Goal: Information Seeking & Learning: Check status

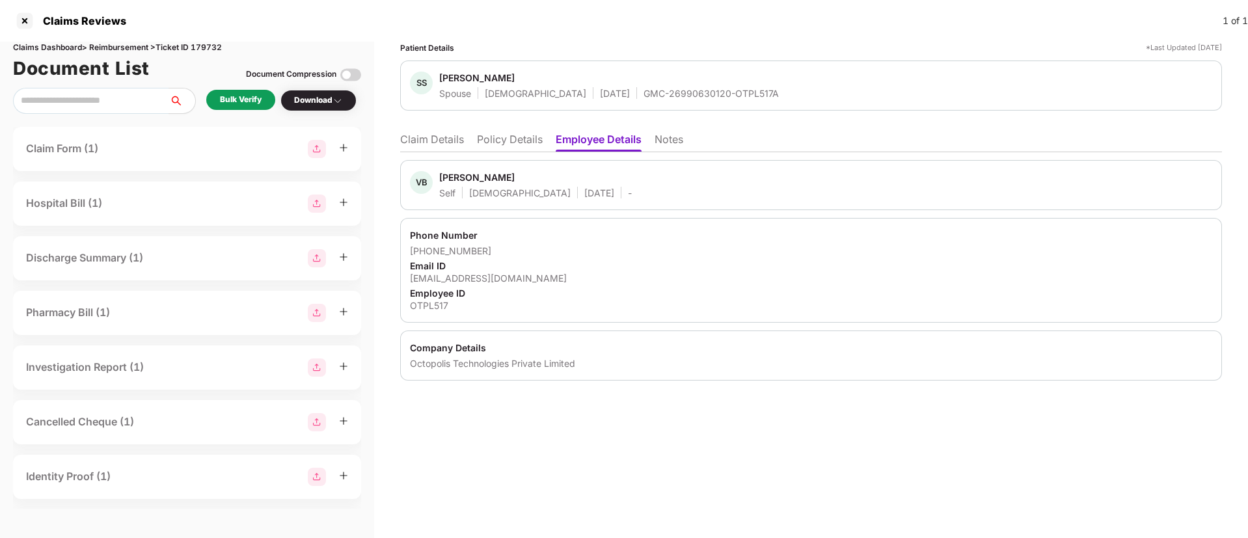
click at [433, 141] on li "Claim Details" at bounding box center [432, 142] width 64 height 19
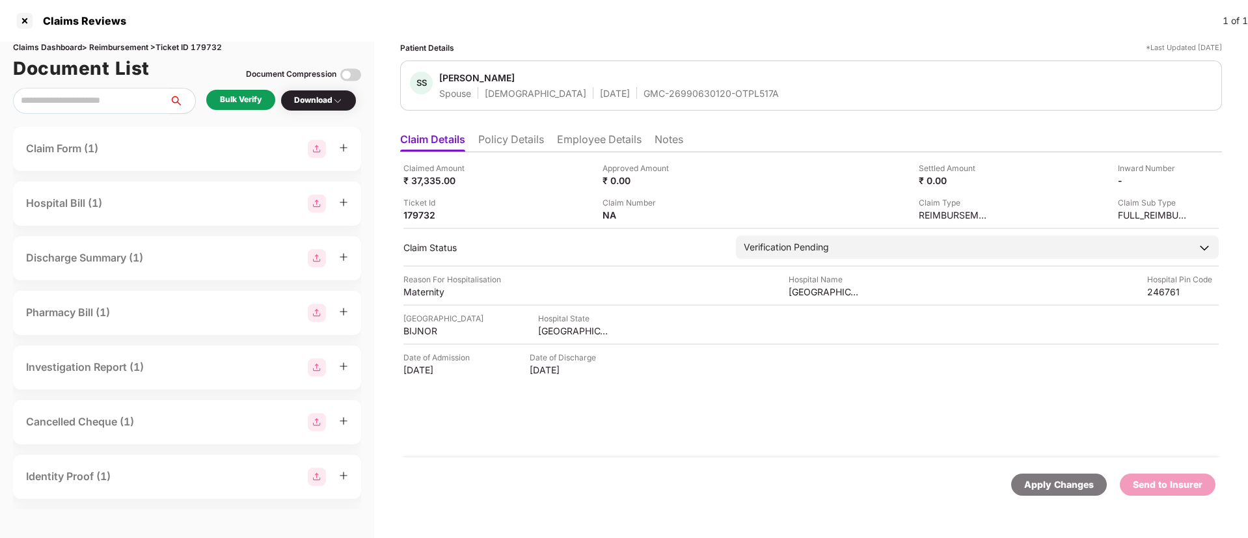
click at [634, 139] on li "Employee Details" at bounding box center [599, 142] width 85 height 19
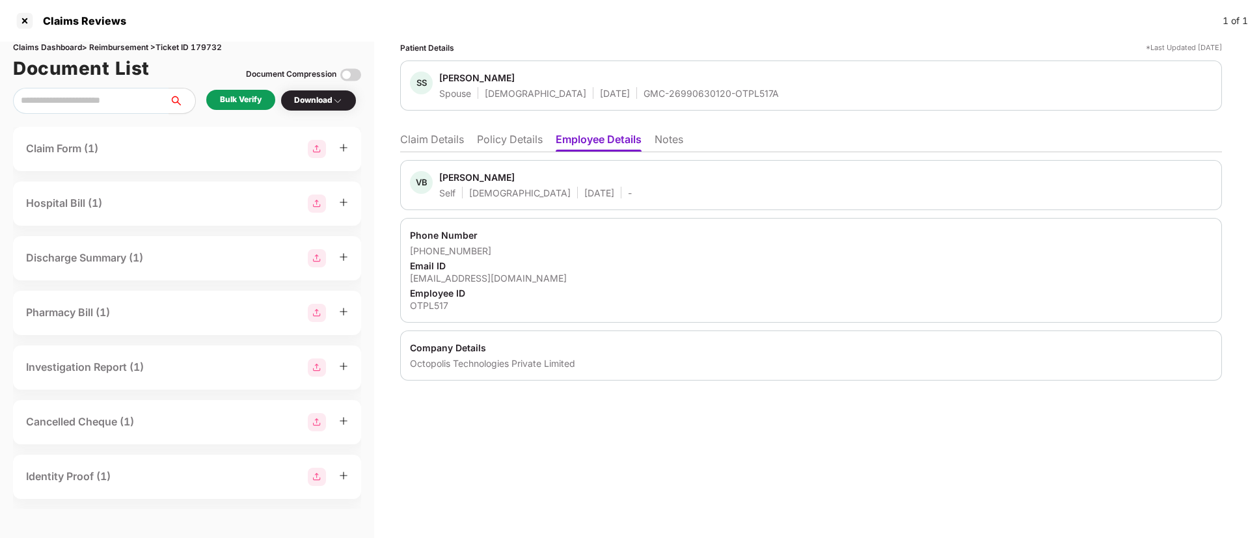
click at [470, 275] on div "[EMAIL_ADDRESS][DOMAIN_NAME]" at bounding box center [811, 278] width 802 height 12
copy div "[EMAIL_ADDRESS][DOMAIN_NAME]"
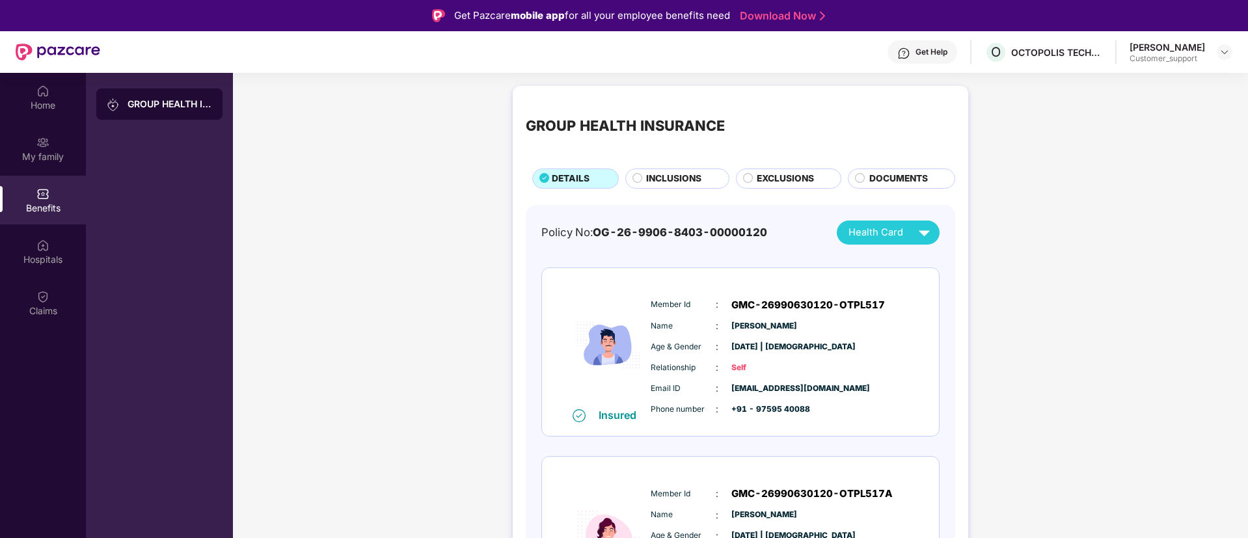
scroll to position [73, 0]
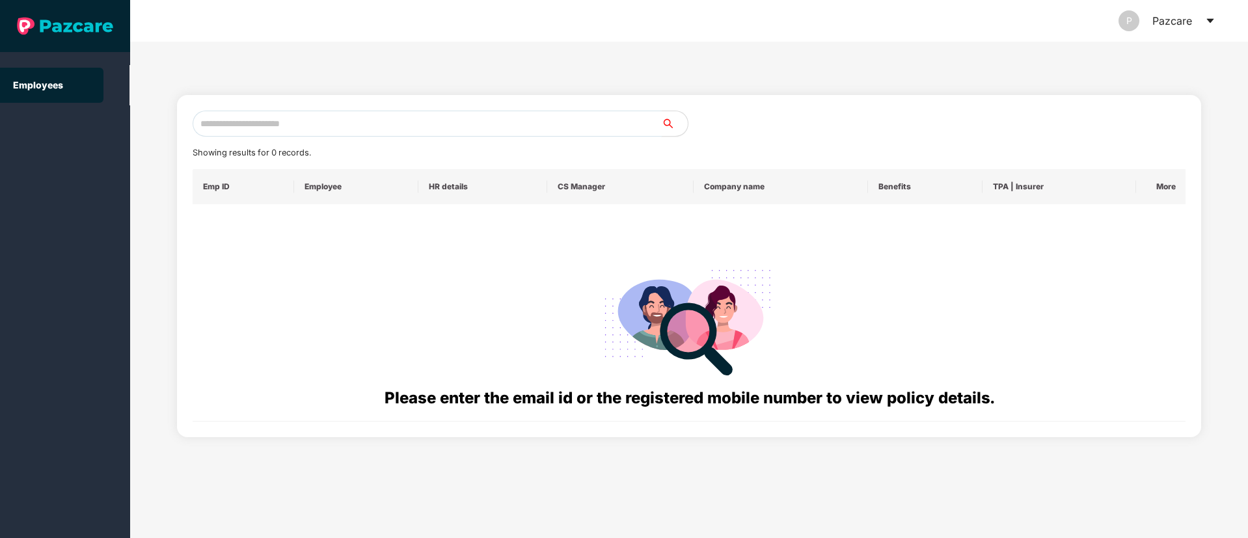
click at [267, 113] on input "text" at bounding box center [427, 124] width 469 height 26
paste input "**********"
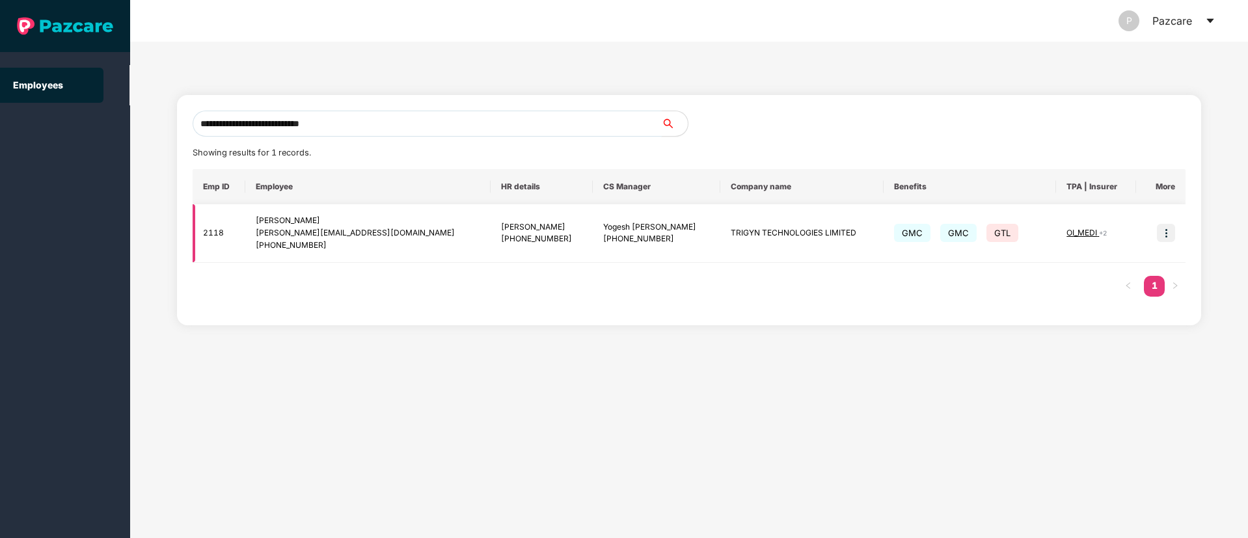
type input "**********"
click at [1078, 234] on span "OI_MEDI" at bounding box center [1083, 233] width 33 height 10
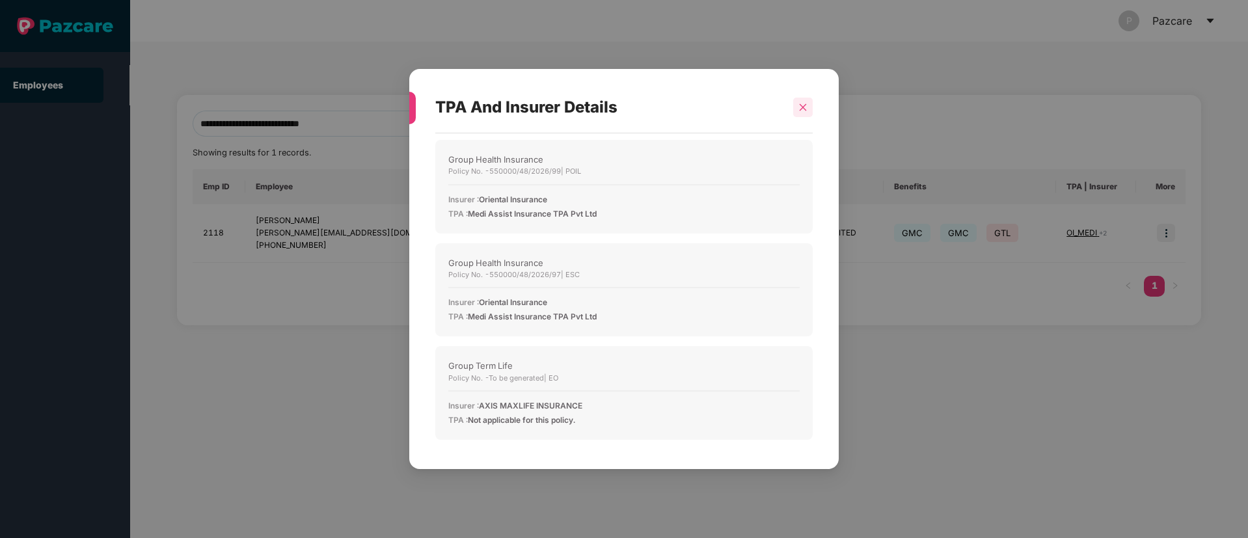
click at [801, 110] on icon "close" at bounding box center [803, 107] width 9 height 9
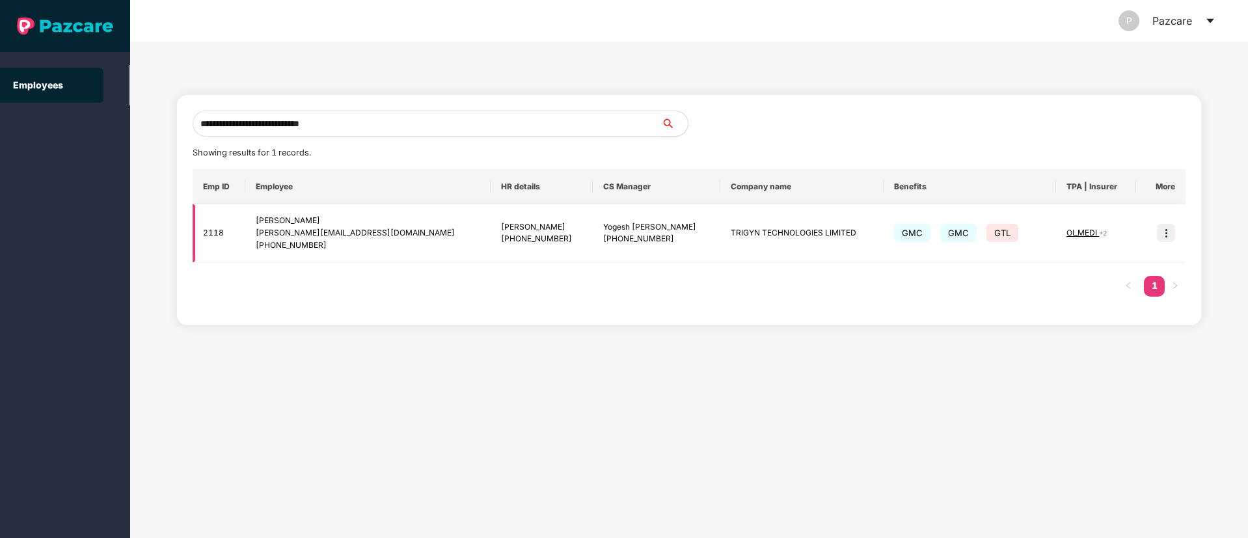
click at [1168, 228] on img at bounding box center [1166, 233] width 18 height 18
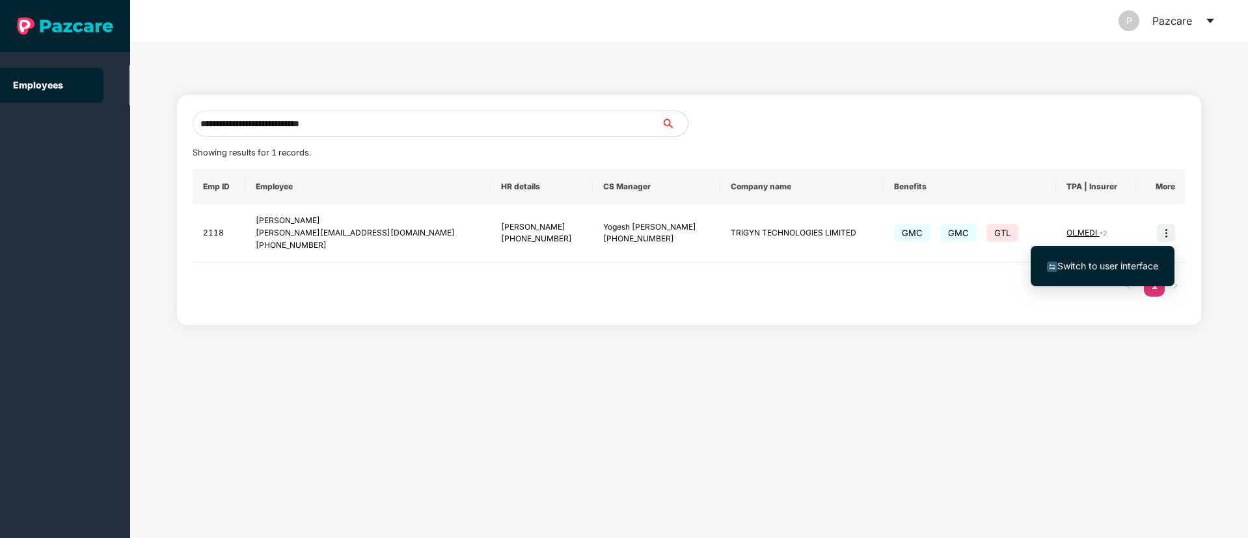
click at [1088, 261] on span "Switch to user interface" at bounding box center [1108, 265] width 101 height 11
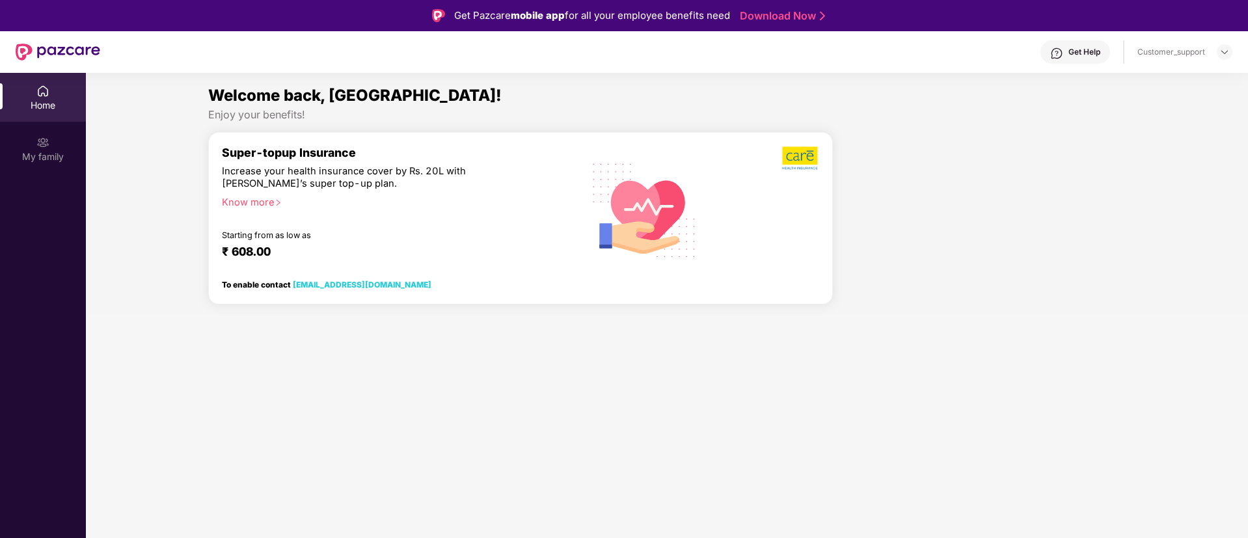
click at [1088, 261] on div at bounding box center [985, 223] width 294 height 183
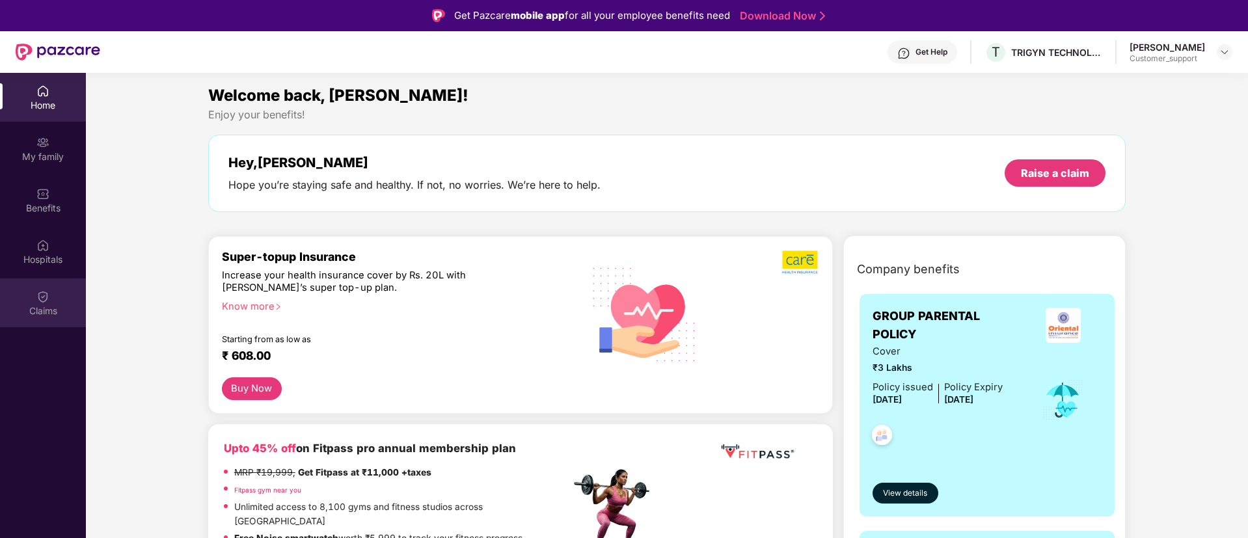
click at [44, 294] on img at bounding box center [42, 296] width 13 height 13
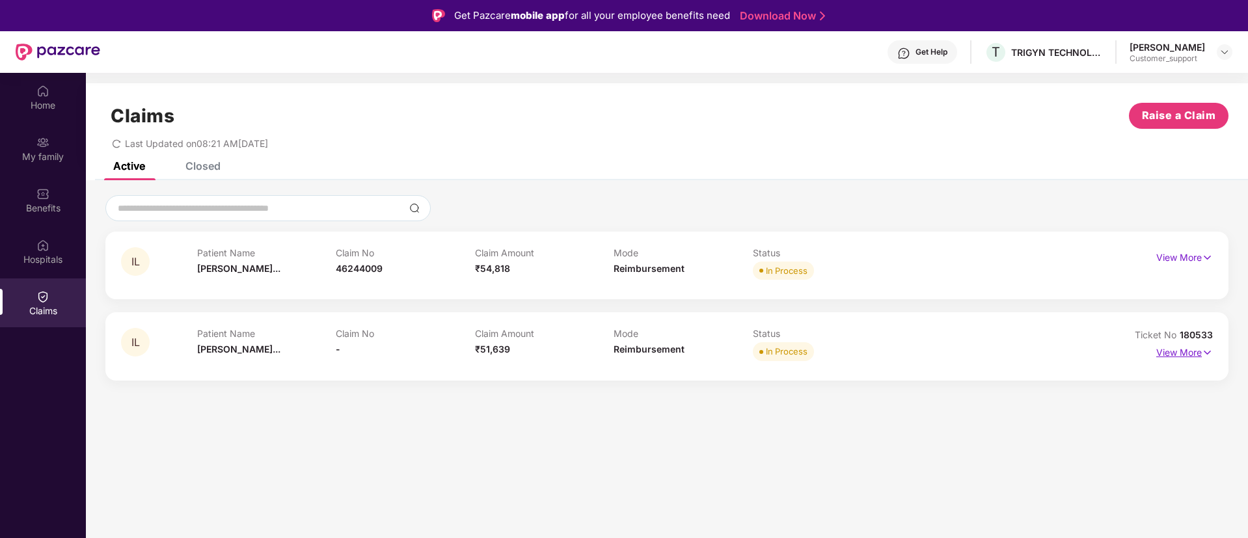
click at [1173, 348] on p "View More" at bounding box center [1185, 351] width 57 height 18
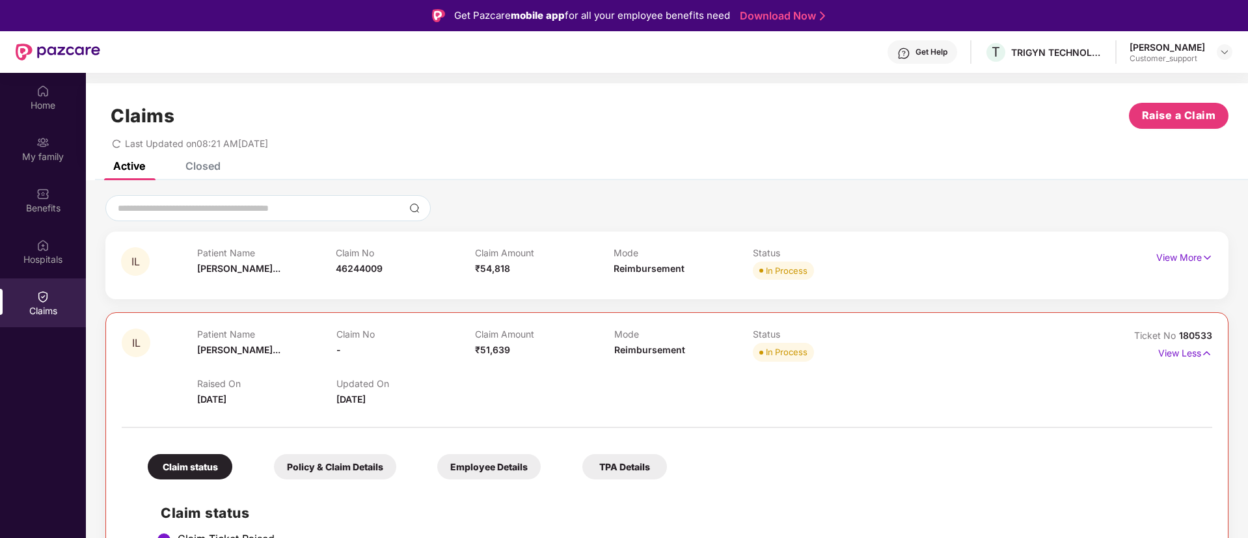
click at [1192, 336] on span "180533" at bounding box center [1195, 335] width 33 height 11
copy div "No 180533"
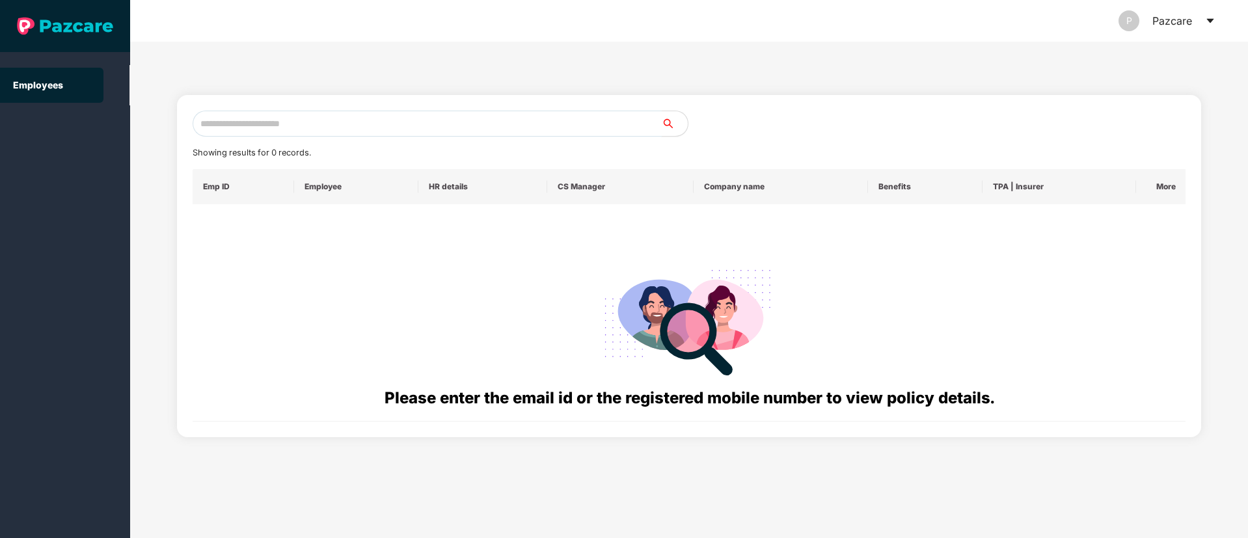
click at [326, 125] on input "text" at bounding box center [427, 124] width 469 height 26
paste input "**********"
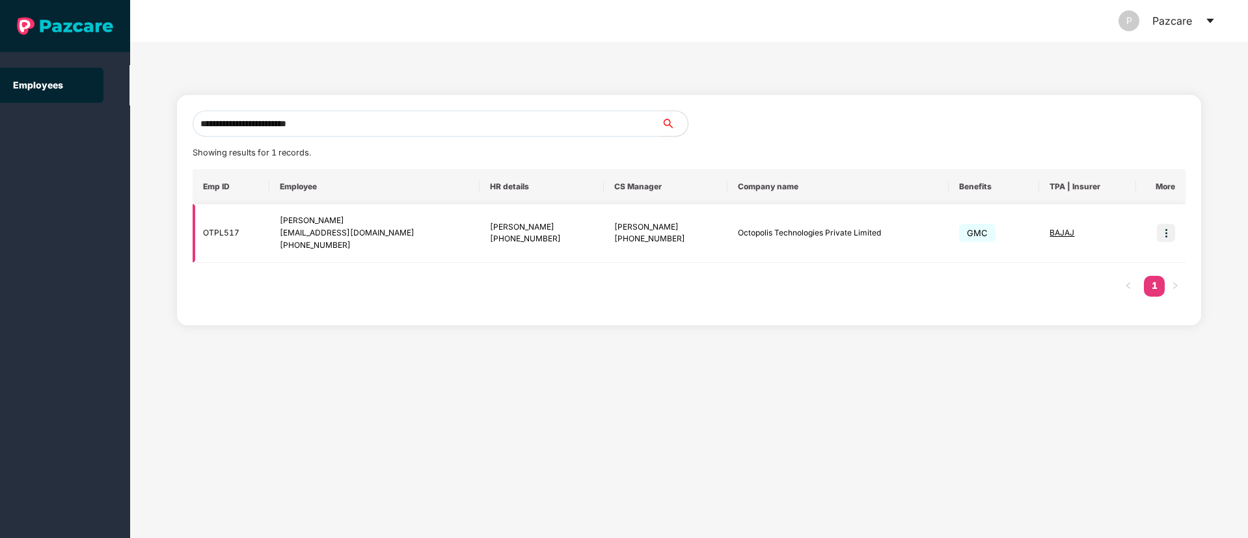
type input "**********"
click at [1161, 234] on img at bounding box center [1166, 233] width 18 height 18
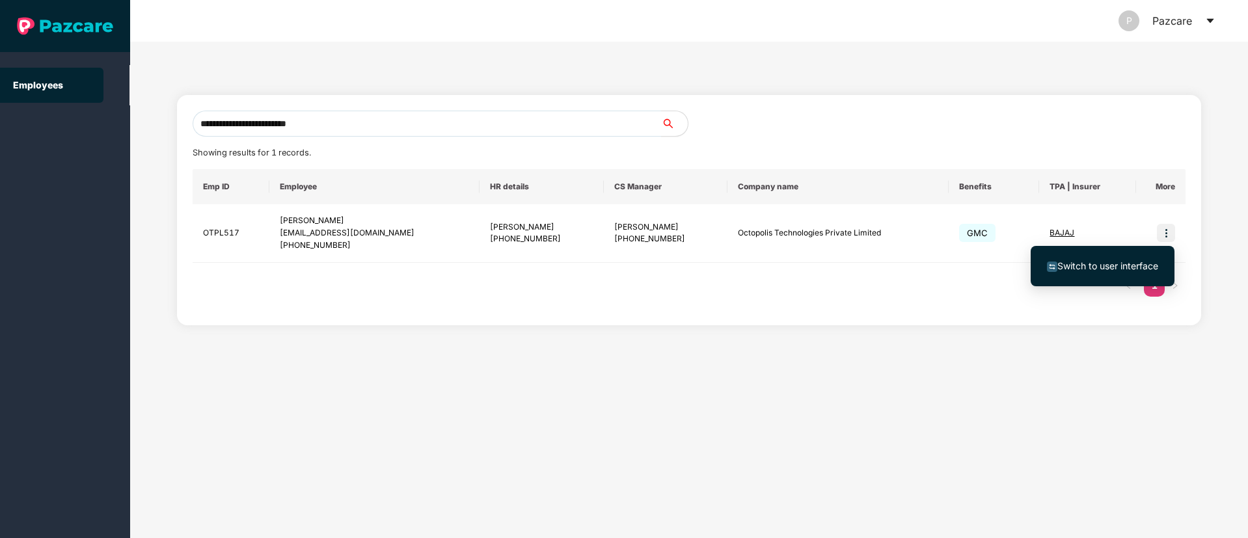
click at [1104, 266] on span "Switch to user interface" at bounding box center [1108, 265] width 101 height 11
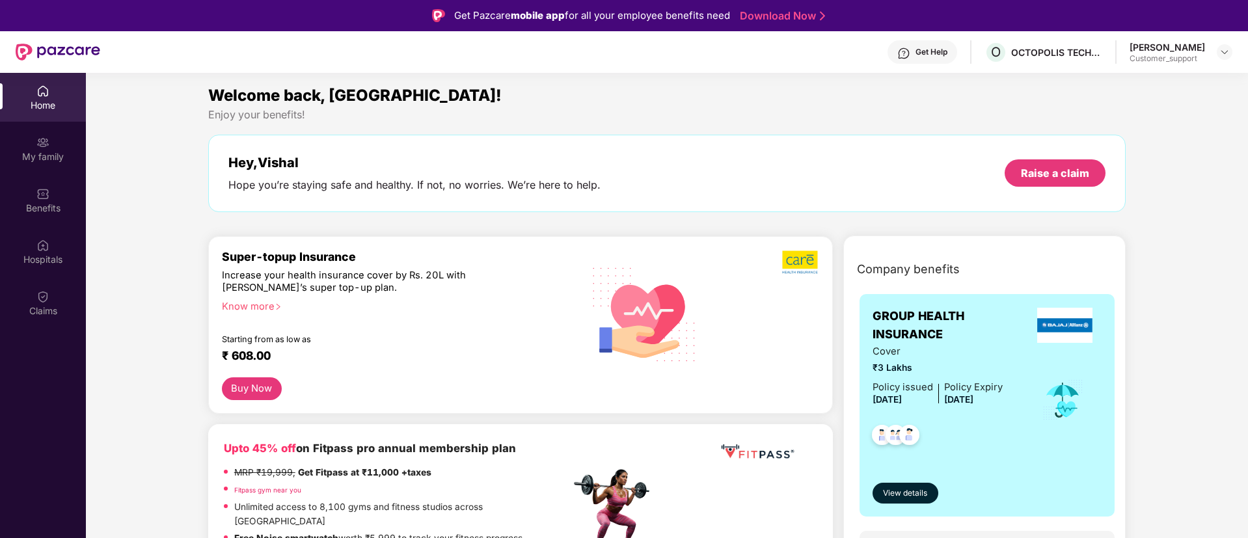
click at [35, 303] on div "Claims" at bounding box center [43, 303] width 86 height 49
